Goal: Check status: Check status

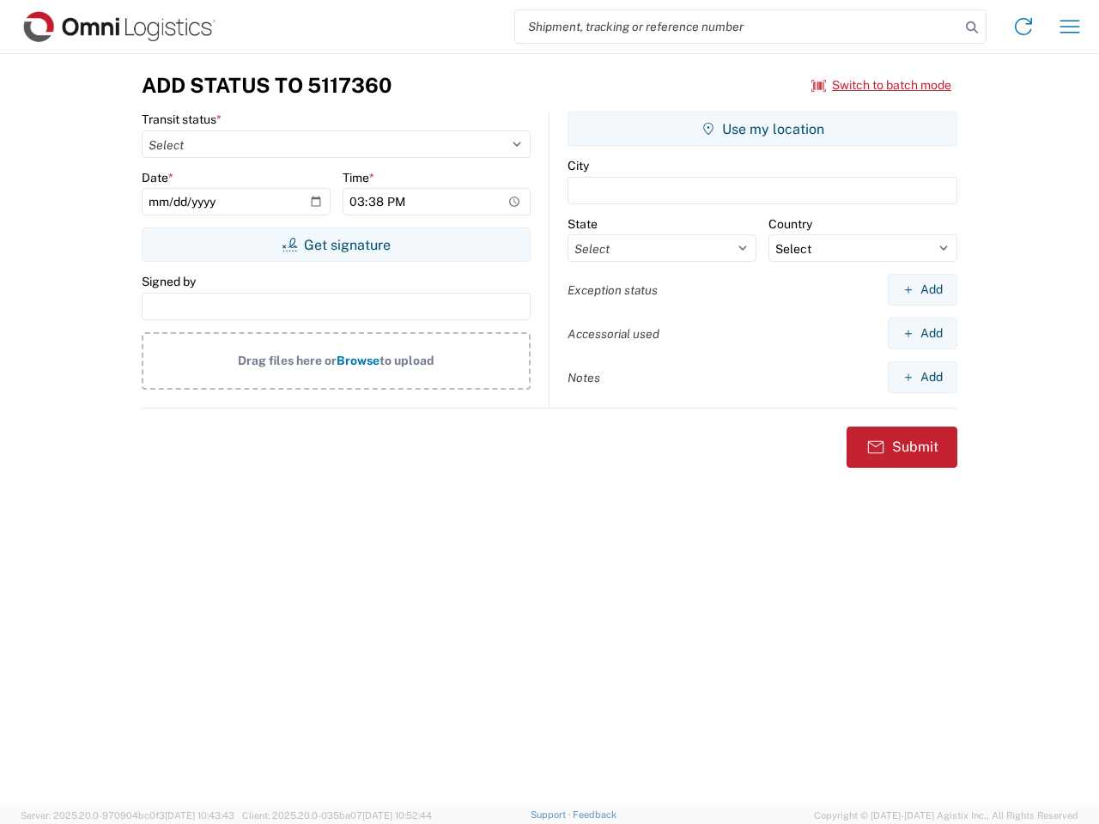
click at [738, 27] on input "search" at bounding box center [737, 26] width 445 height 33
click at [972, 27] on icon at bounding box center [972, 27] width 24 height 24
click at [1023, 27] on icon at bounding box center [1023, 26] width 27 height 27
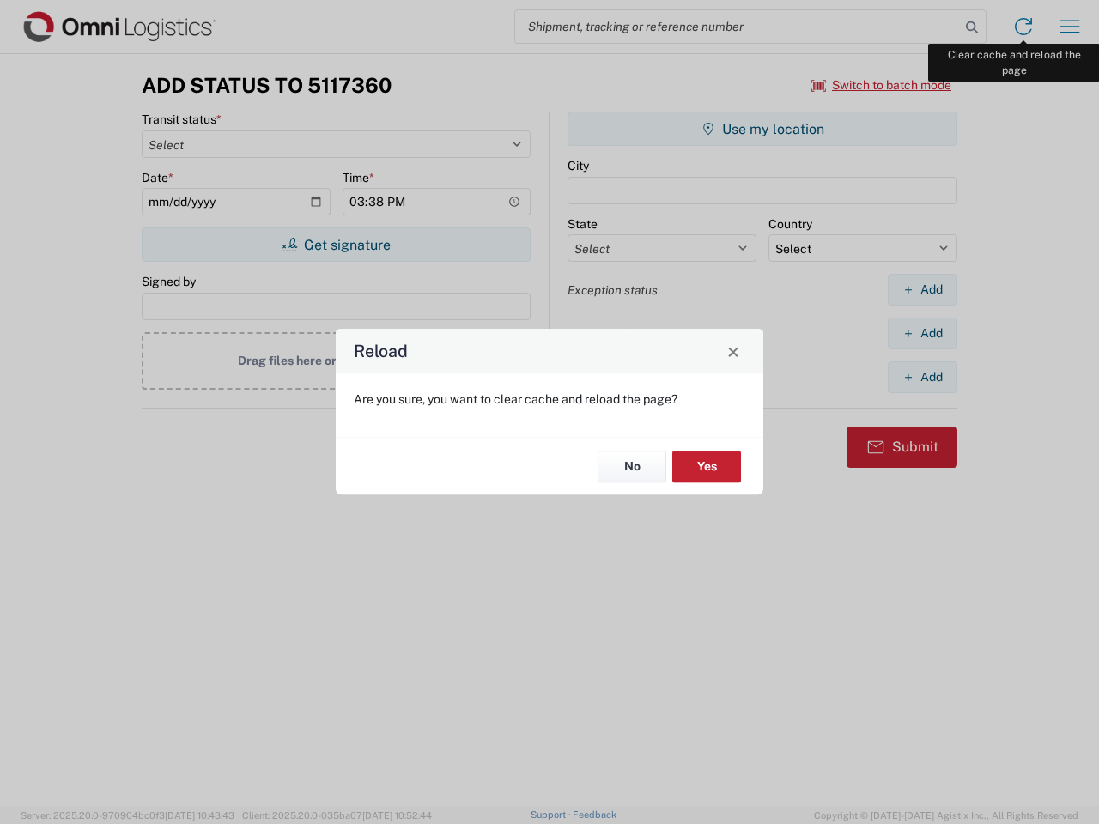
click at [1070, 27] on div "Reload Are you sure, you want to clear cache and reload the page? No Yes" at bounding box center [549, 412] width 1099 height 824
click at [882, 85] on div "Reload Are you sure, you want to clear cache and reload the page? No Yes" at bounding box center [549, 412] width 1099 height 824
click at [336, 245] on div "Reload Are you sure, you want to clear cache and reload the page? No Yes" at bounding box center [549, 412] width 1099 height 824
click at [762, 129] on div "Reload Are you sure, you want to clear cache and reload the page? No Yes" at bounding box center [549, 412] width 1099 height 824
click at [922, 289] on div "Reload Are you sure, you want to clear cache and reload the page? No Yes" at bounding box center [549, 412] width 1099 height 824
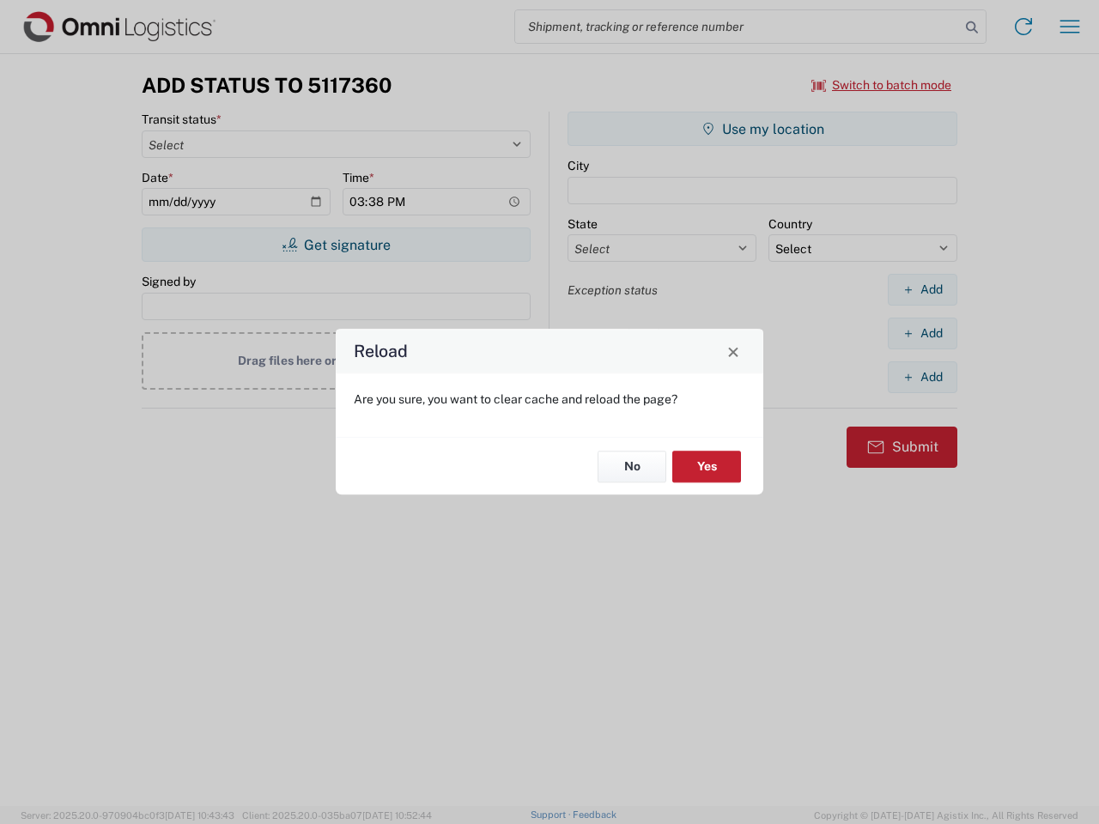
click at [922, 333] on div "Reload Are you sure, you want to clear cache and reload the page? No Yes" at bounding box center [549, 412] width 1099 height 824
click at [922, 377] on div "Reload Are you sure, you want to clear cache and reload the page? No Yes" at bounding box center [549, 412] width 1099 height 824
